Goal: Task Accomplishment & Management: Manage account settings

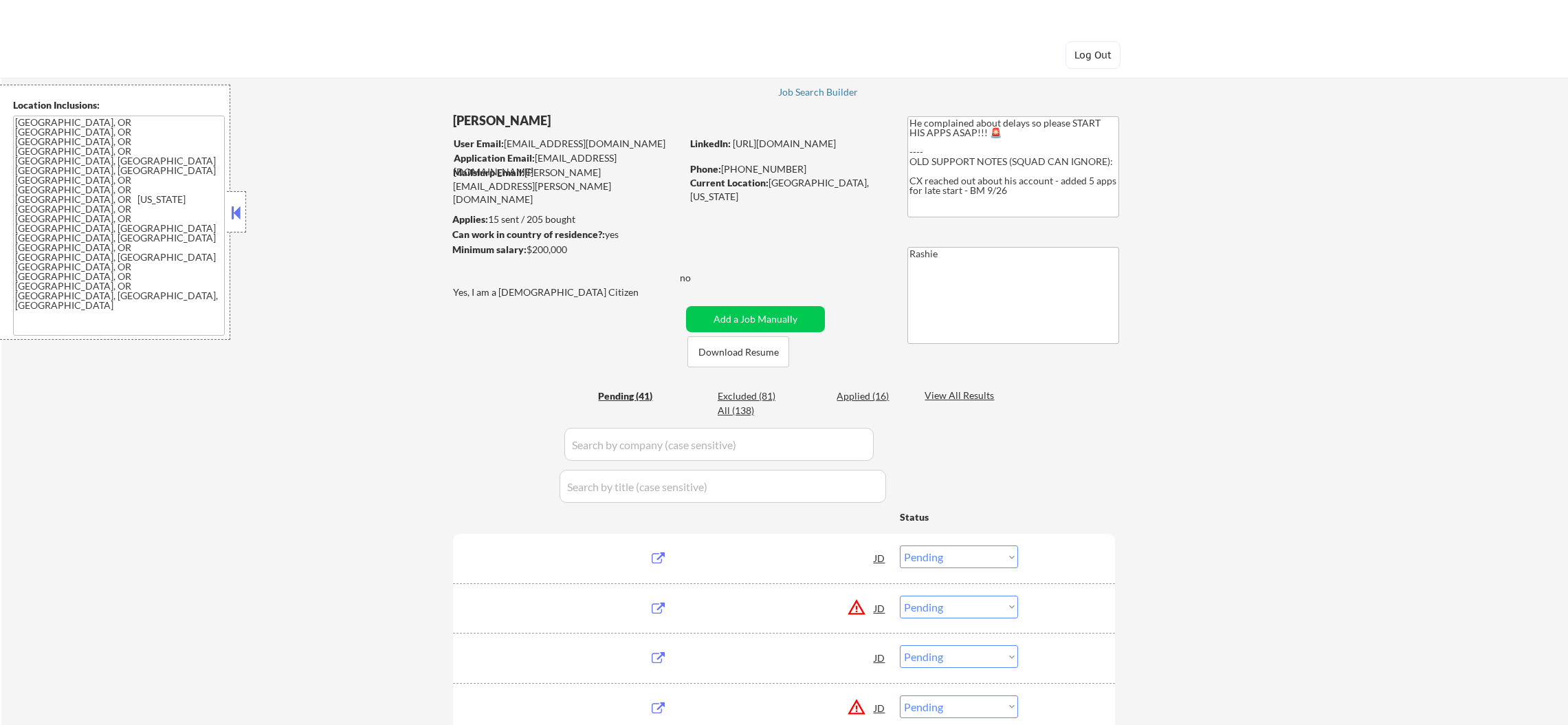
select select ""pending""
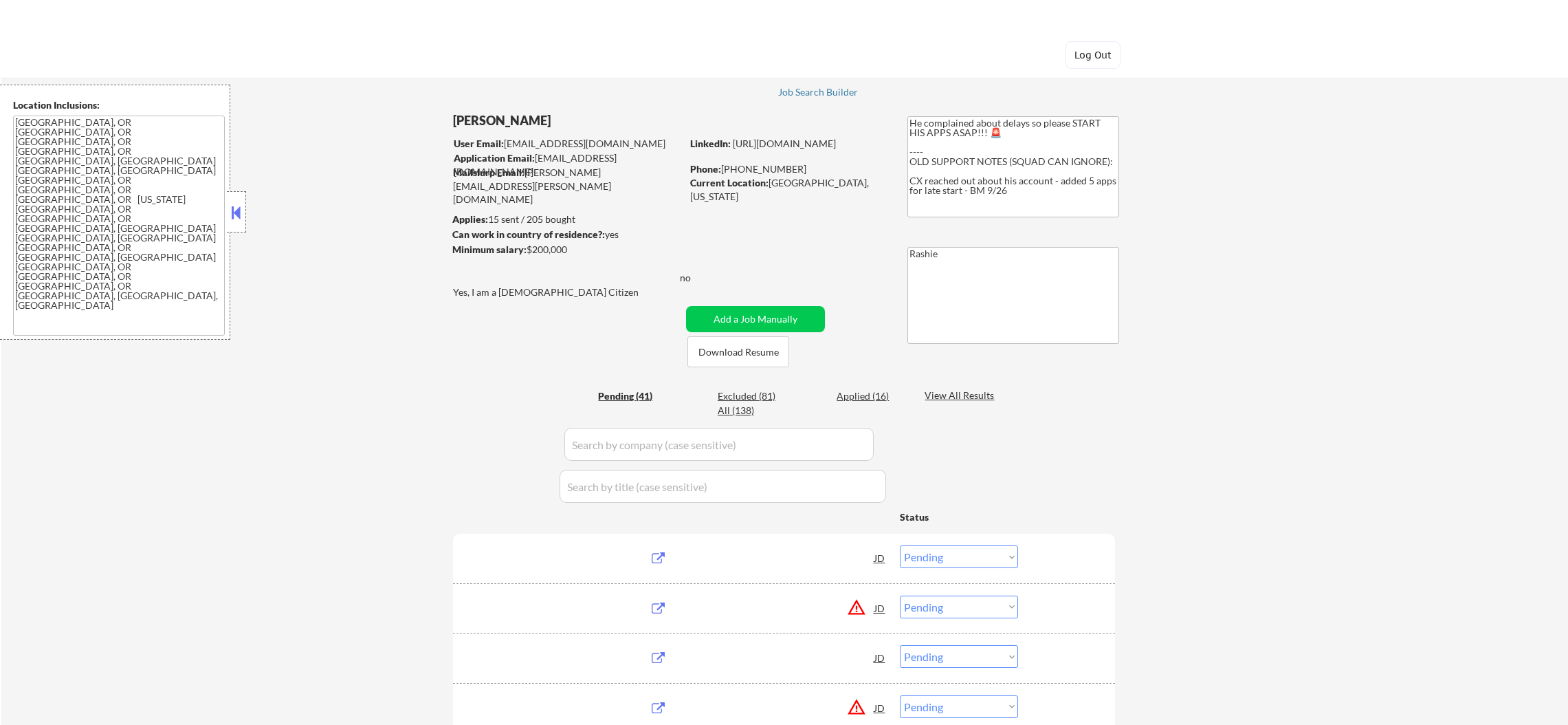
select select ""pending""
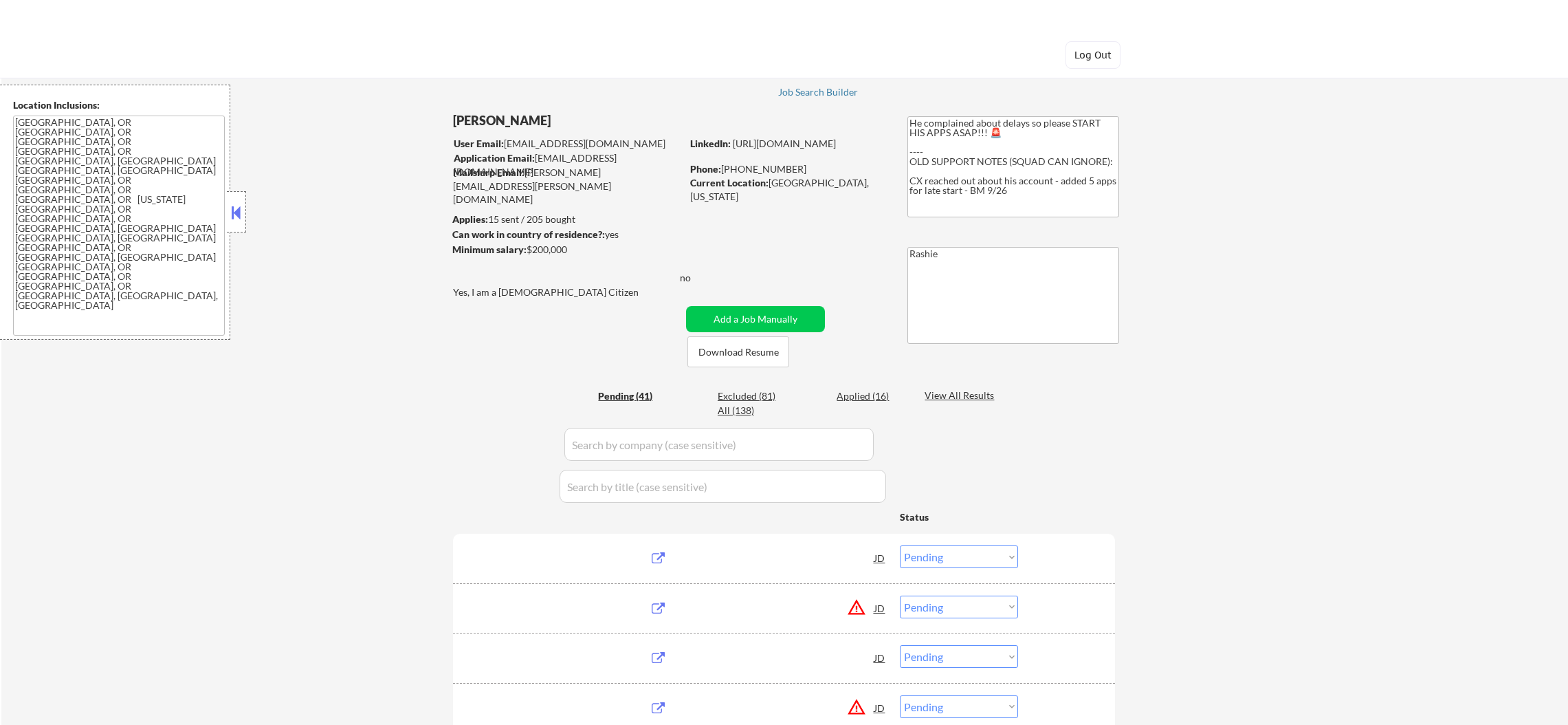
select select ""pending""
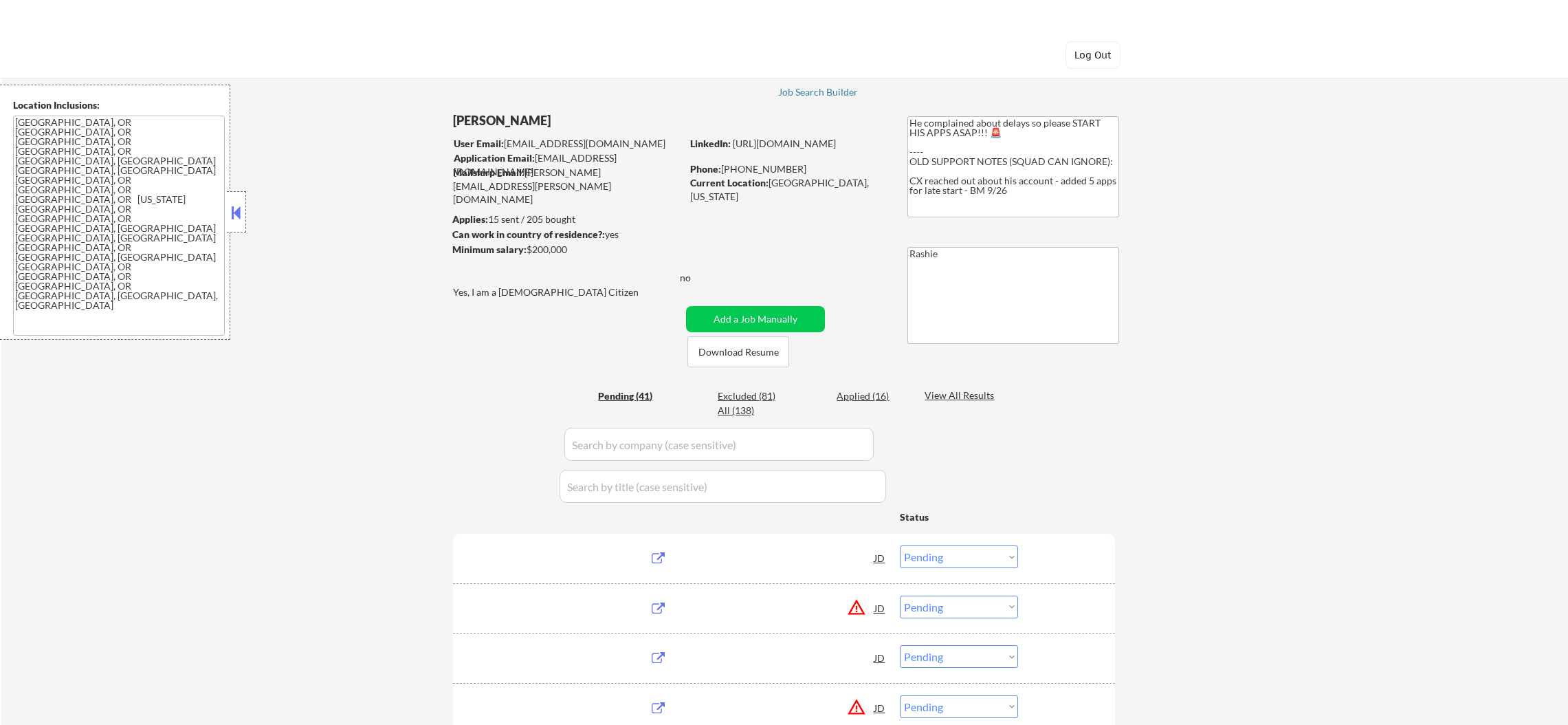
select select ""pending""
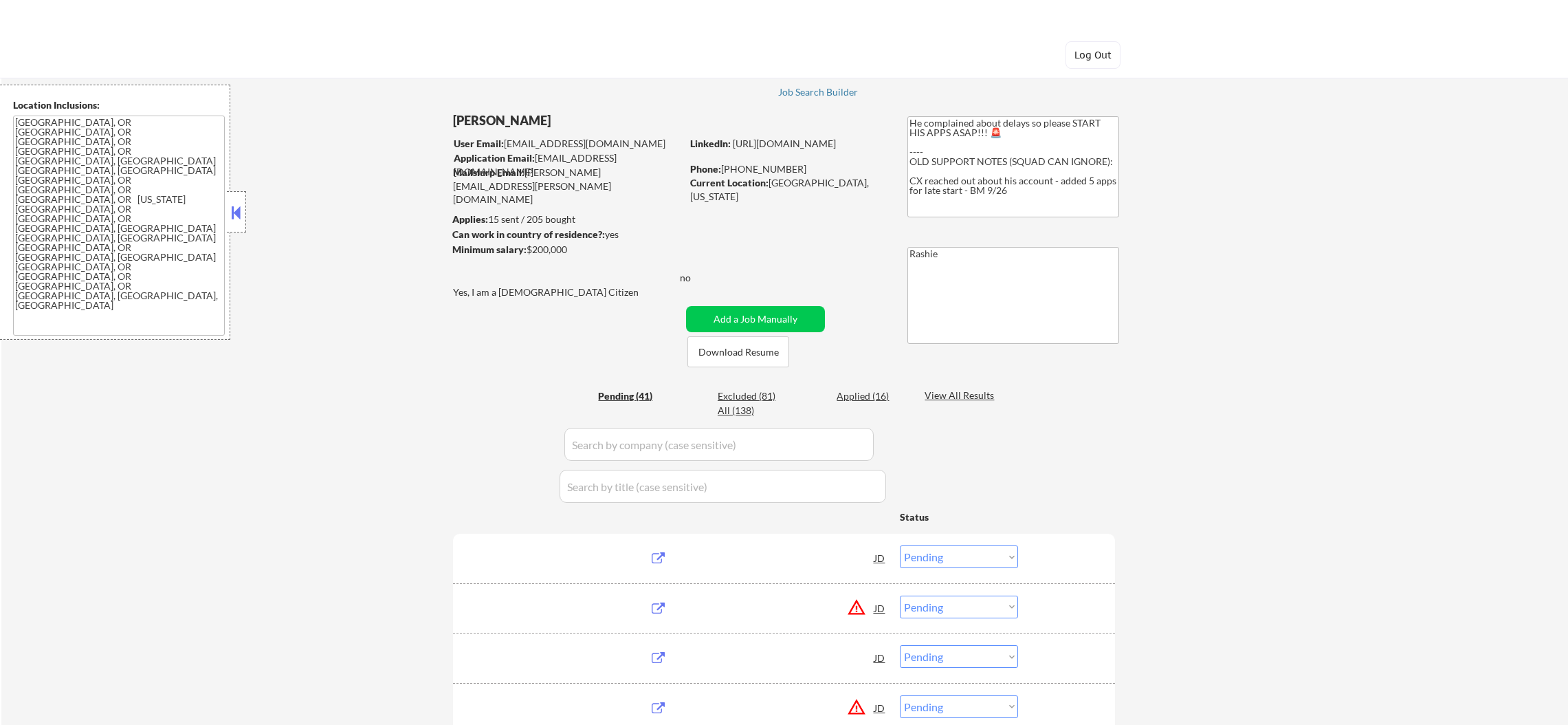
select select ""pending""
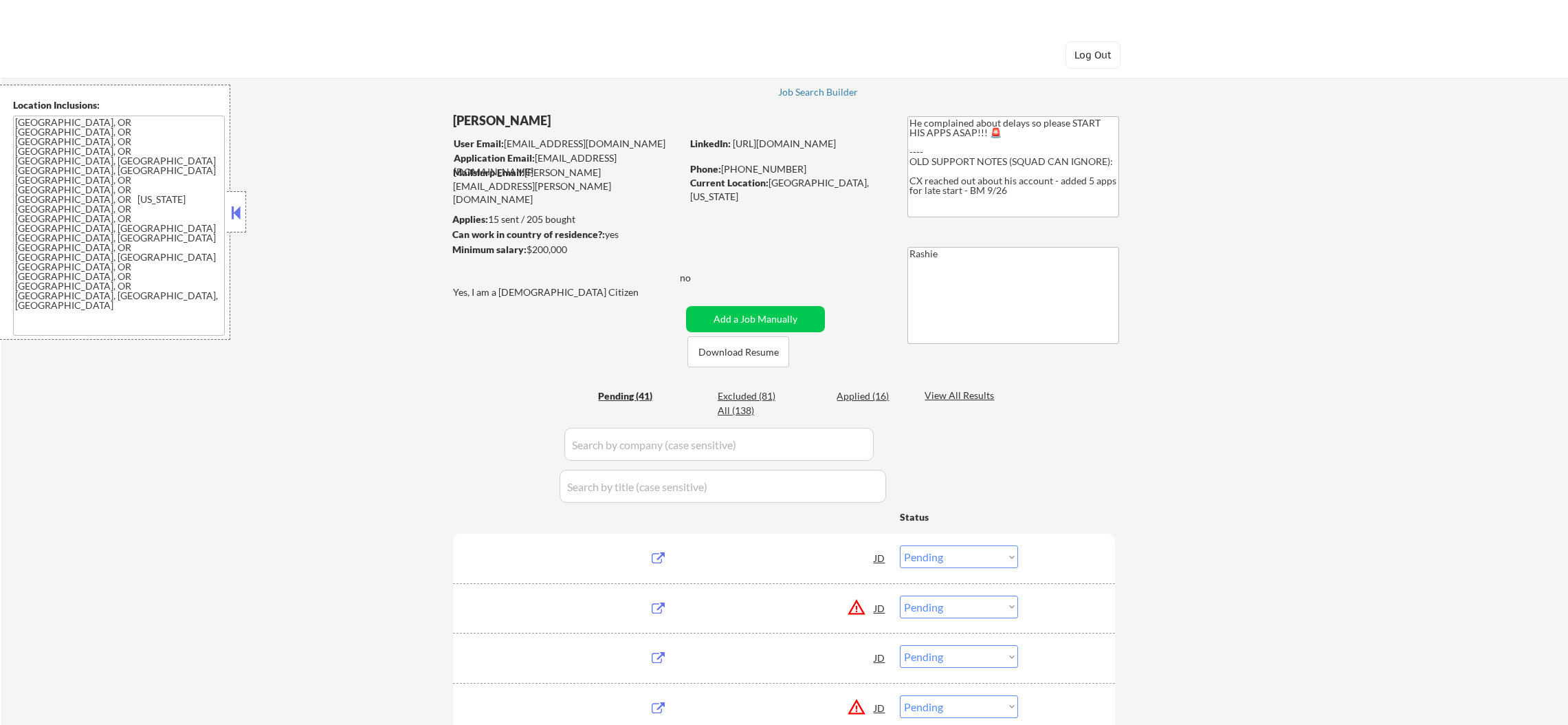
select select ""pending""
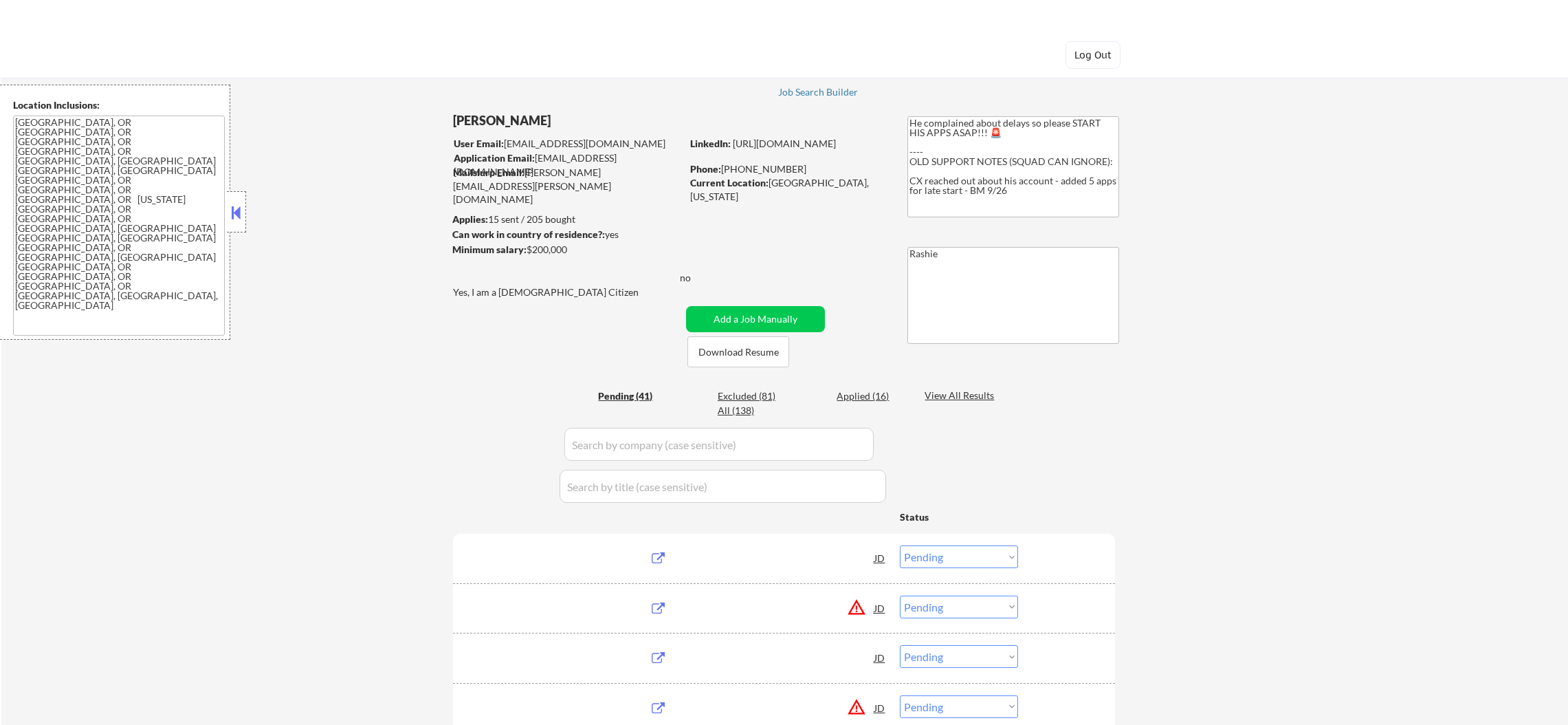
select select ""pending""
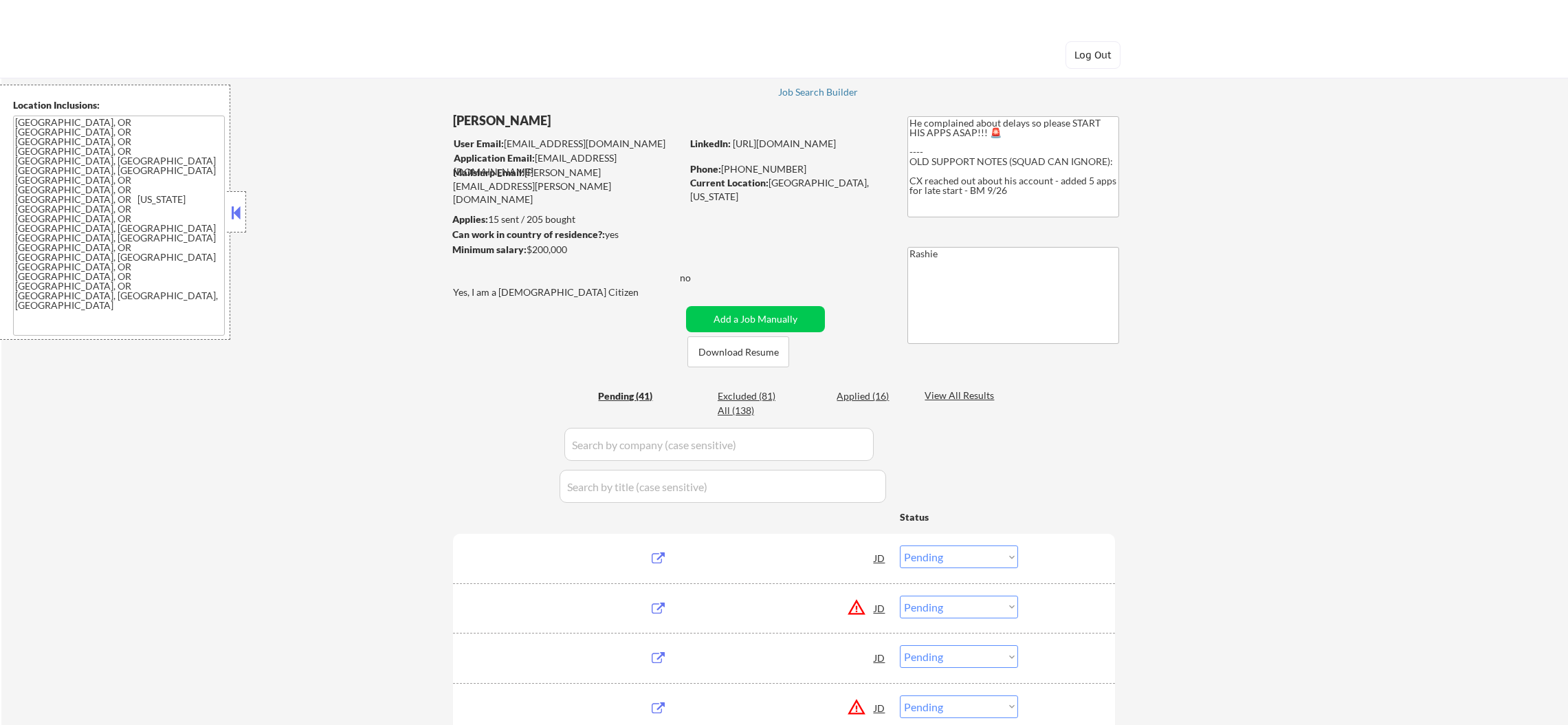
select select ""pending""
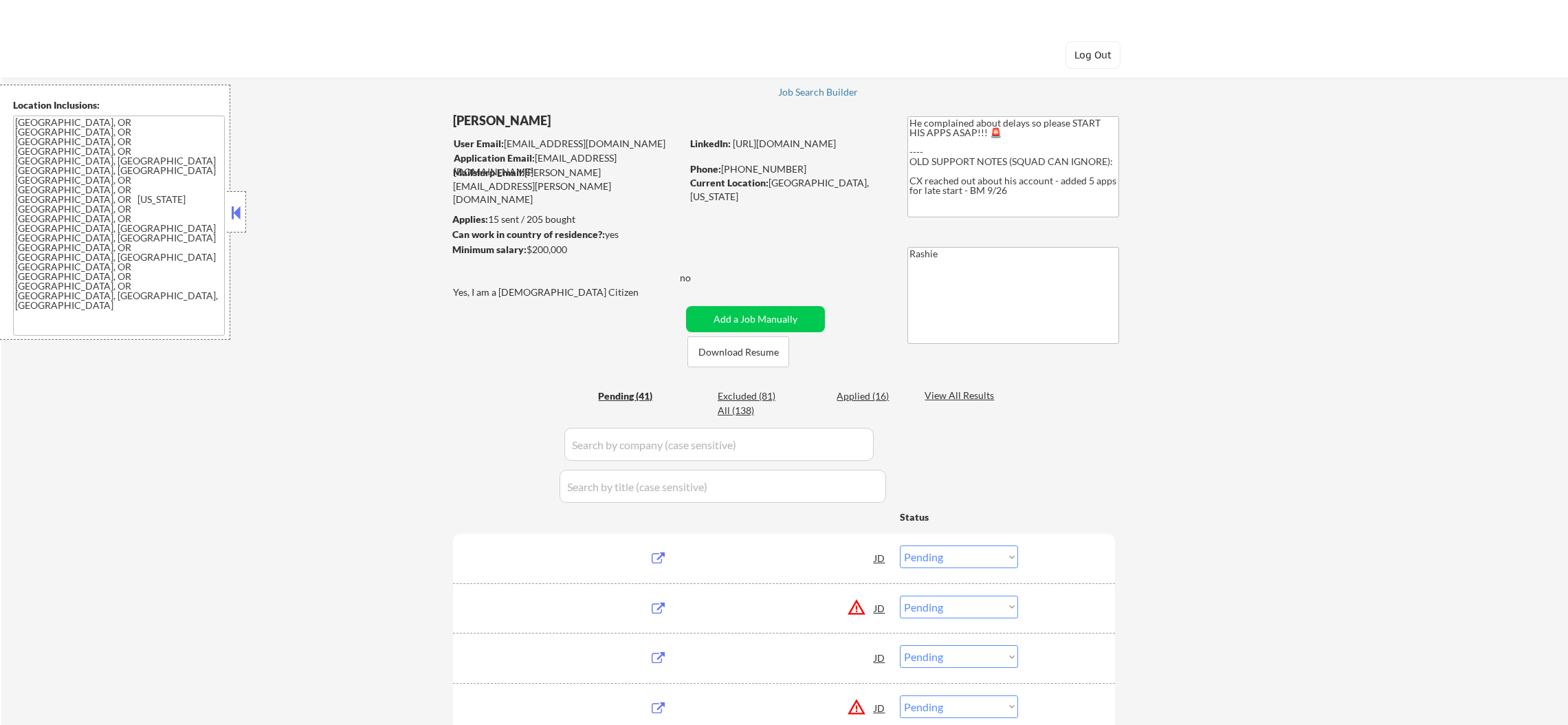
select select ""pending""
